Goal: Check status: Check status

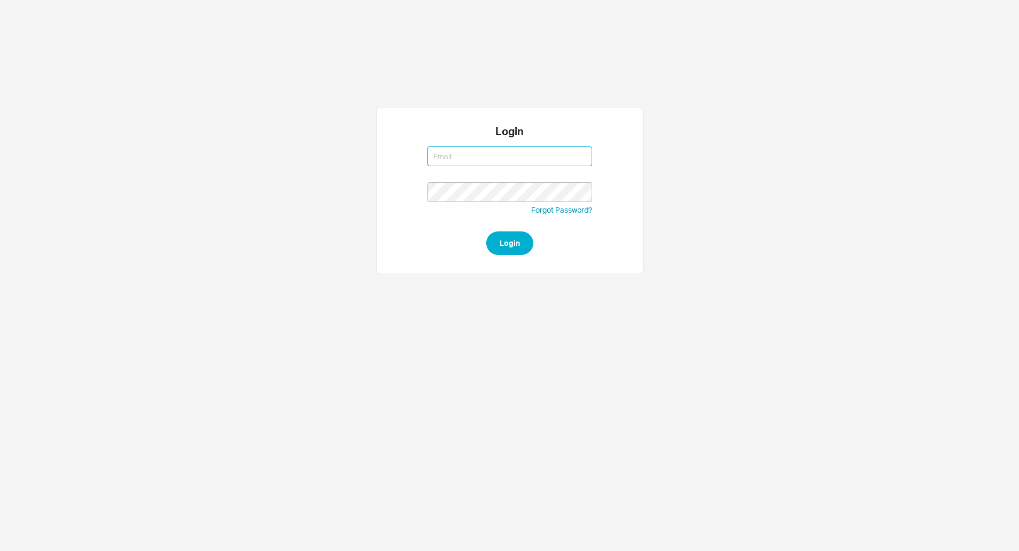
click at [486, 232] on button "Login" at bounding box center [509, 244] width 47 height 24
type input "issac@asbathnj.com"
click at [486, 232] on button "Login" at bounding box center [509, 244] width 47 height 24
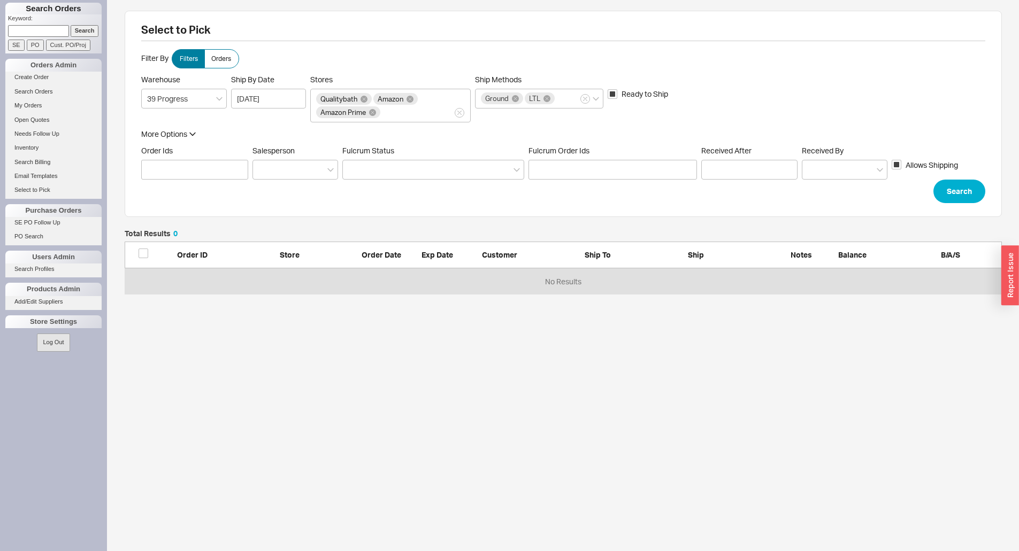
scroll to position [57, 869]
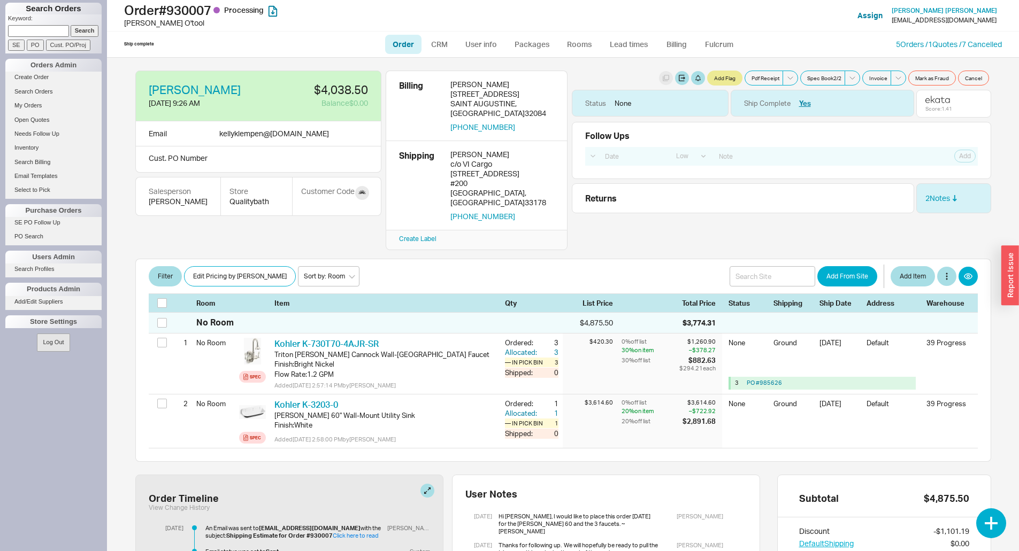
select select "LOW"
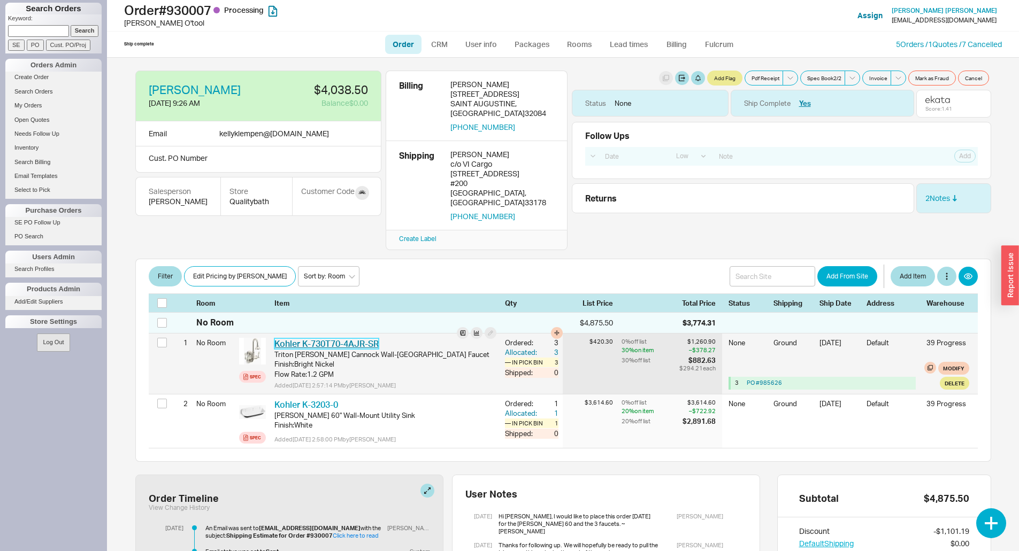
click at [322, 339] on link "Kohler K-730T70-4AJR-SR" at bounding box center [326, 344] width 104 height 11
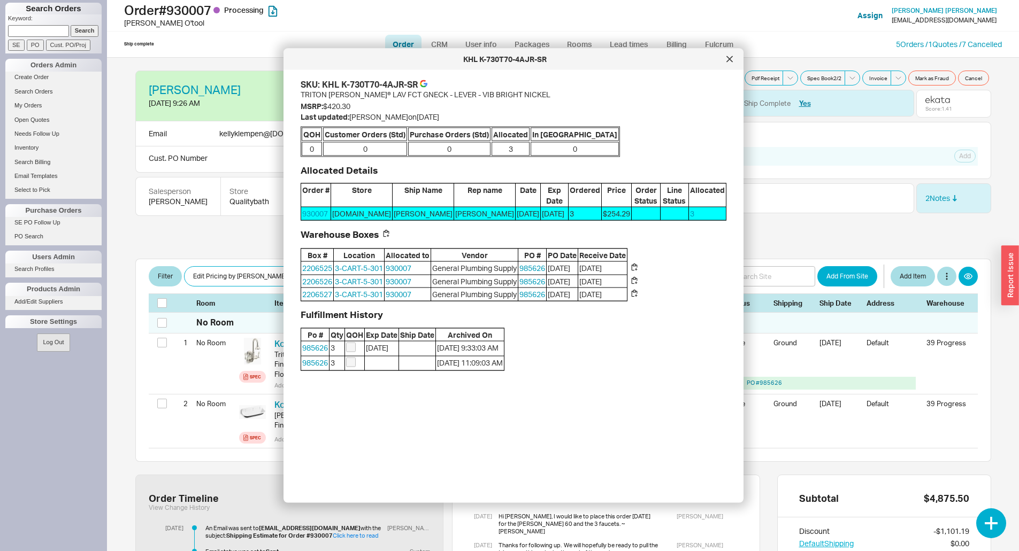
click at [430, 86] on div "SKU: KHL K-730T70-4AJR-SR" at bounding box center [514, 85] width 426 height 12
click at [427, 86] on icon at bounding box center [426, 85] width 4 height 4
click at [732, 62] on icon at bounding box center [729, 58] width 5 height 5
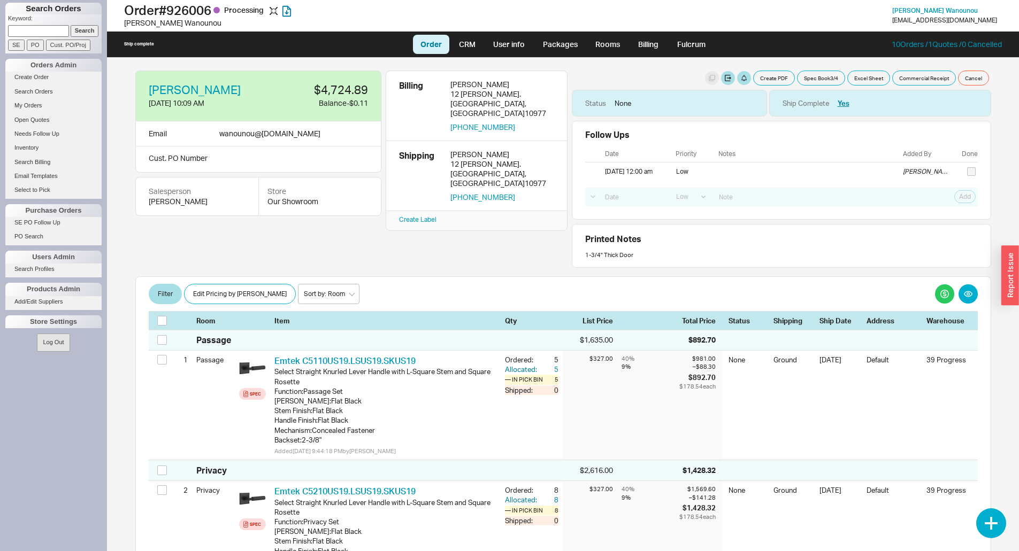
select select "LOW"
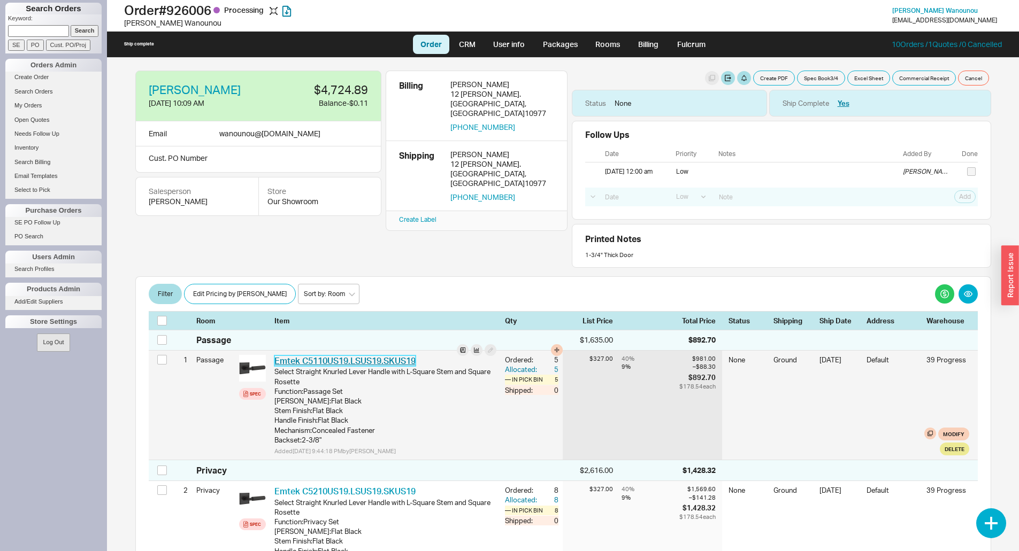
click at [381, 361] on link "Emtek C5110US19.LSUS19.SKUS19" at bounding box center [344, 361] width 141 height 11
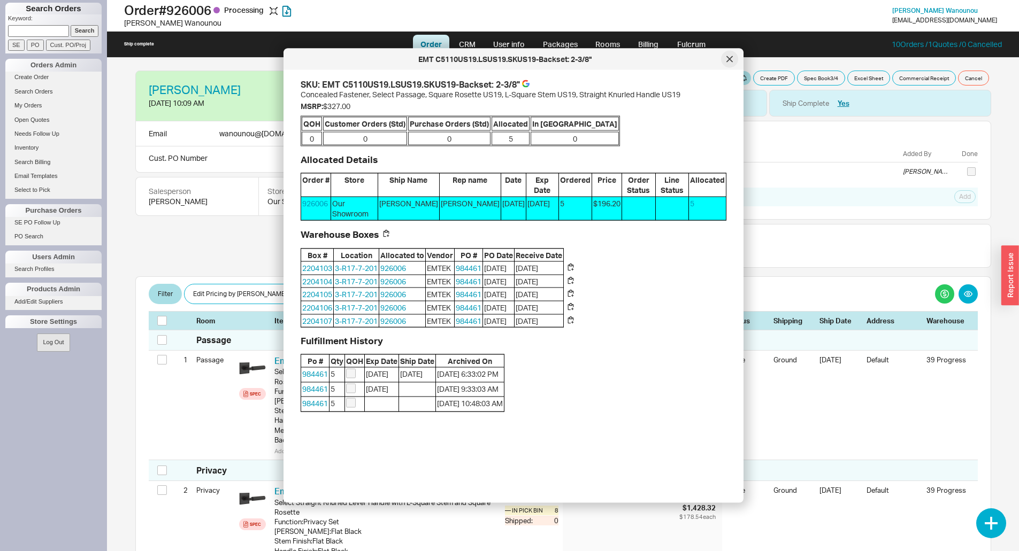
click at [729, 62] on icon at bounding box center [729, 59] width 6 height 6
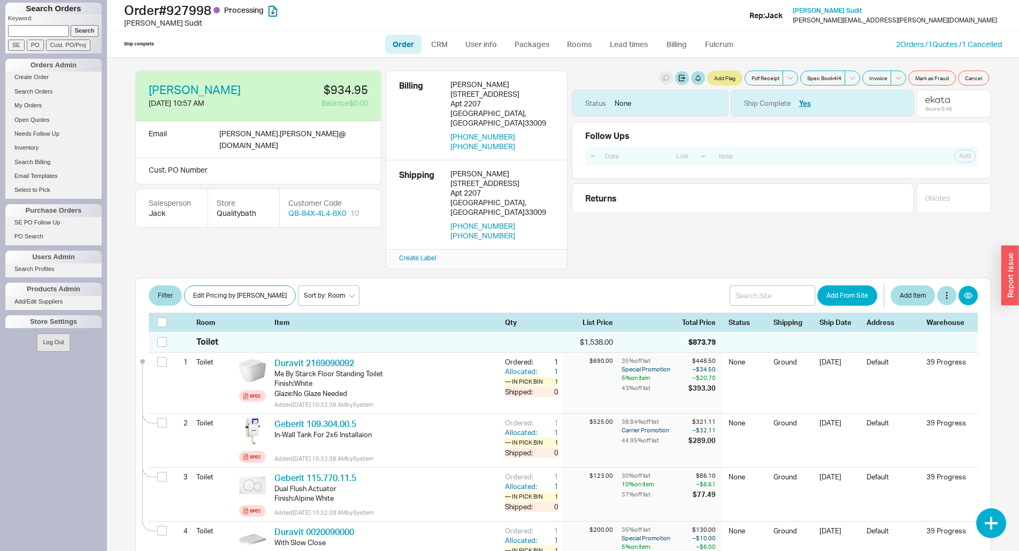
select select "LOW"
